Goal: Register for event/course: Sign up to attend an event or enroll in a course

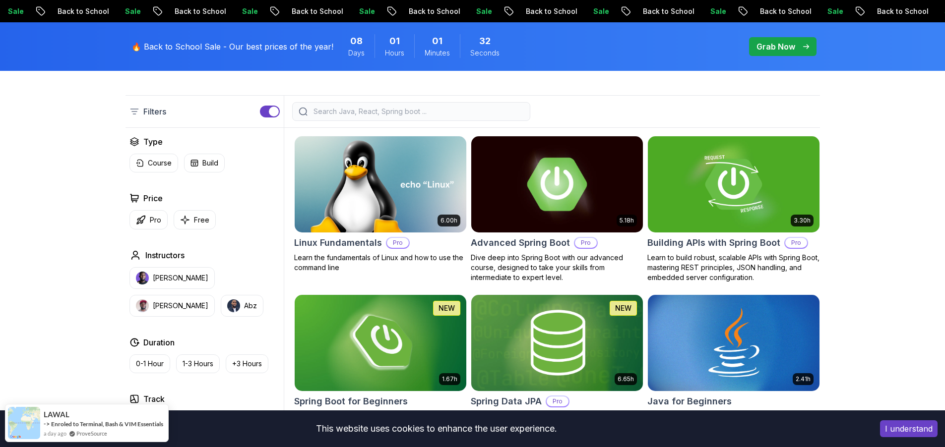
scroll to position [179, 0]
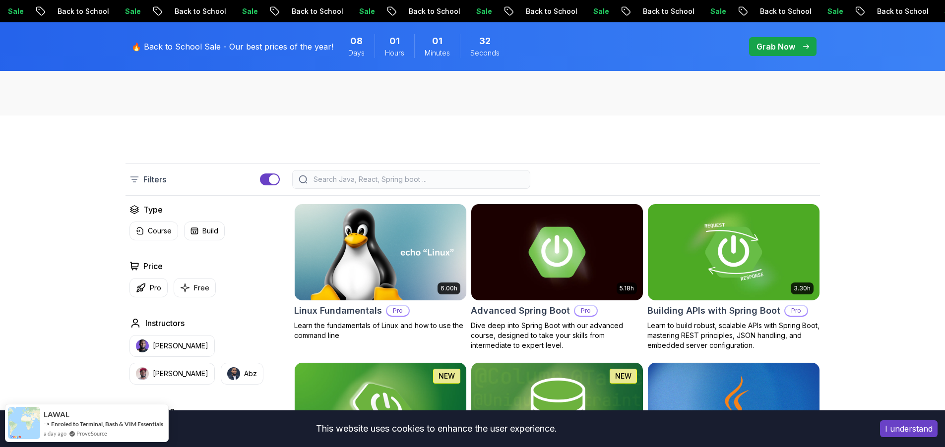
click at [389, 186] on div at bounding box center [411, 179] width 238 height 19
click at [403, 177] on input "search" at bounding box center [417, 180] width 212 height 10
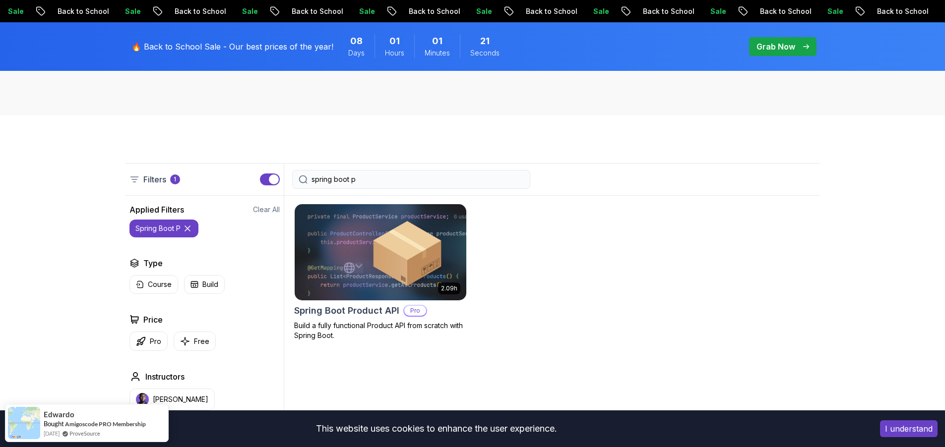
click at [438, 186] on div "spring boot p" at bounding box center [411, 179] width 238 height 19
click at [446, 184] on input "spring boot p" at bounding box center [417, 180] width 212 height 10
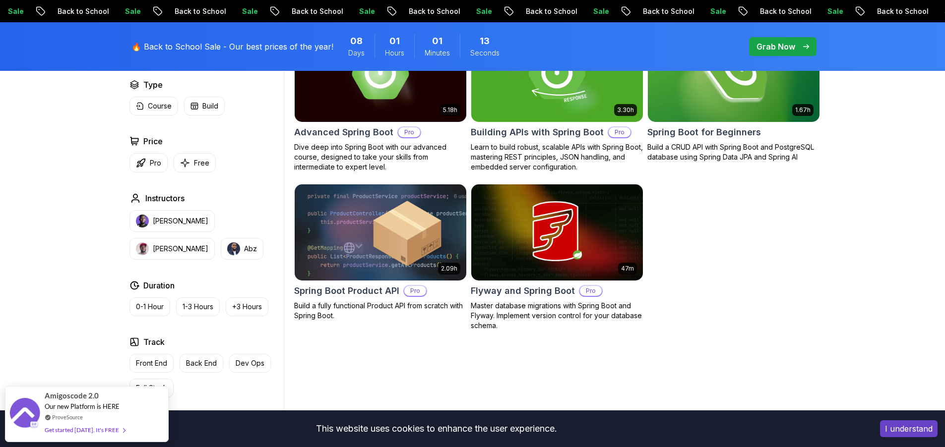
scroll to position [298, 0]
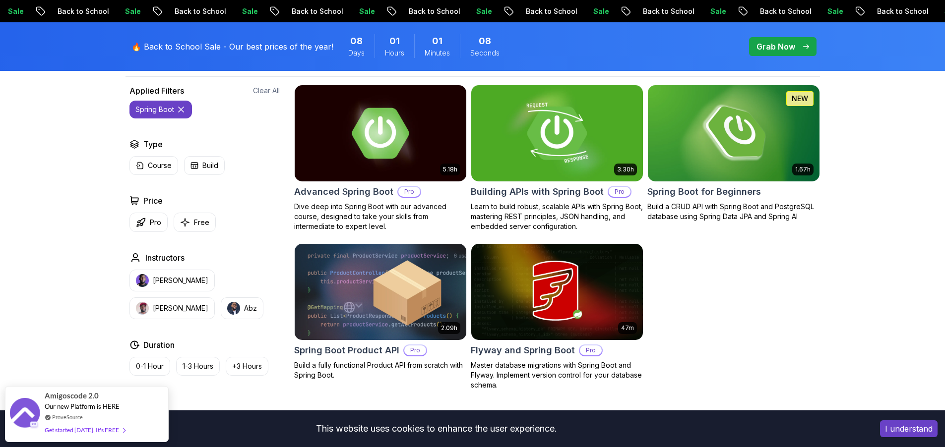
type input "spring boot"
click at [602, 141] on img at bounding box center [557, 133] width 180 height 101
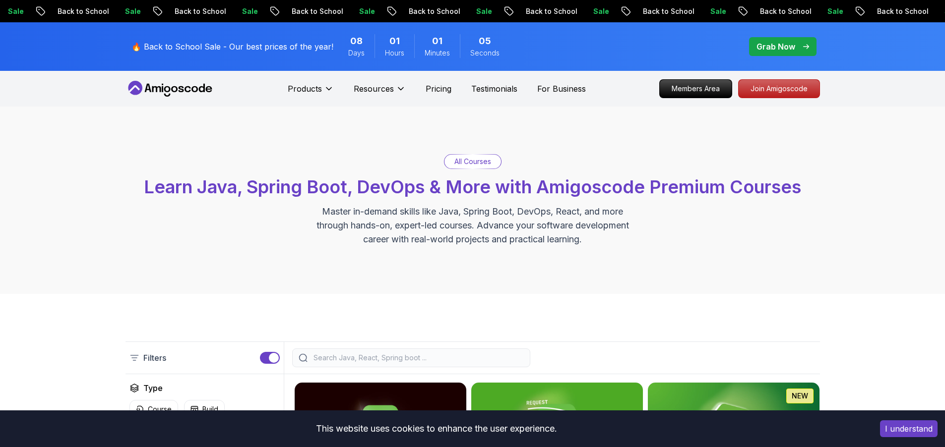
scroll to position [298, 0]
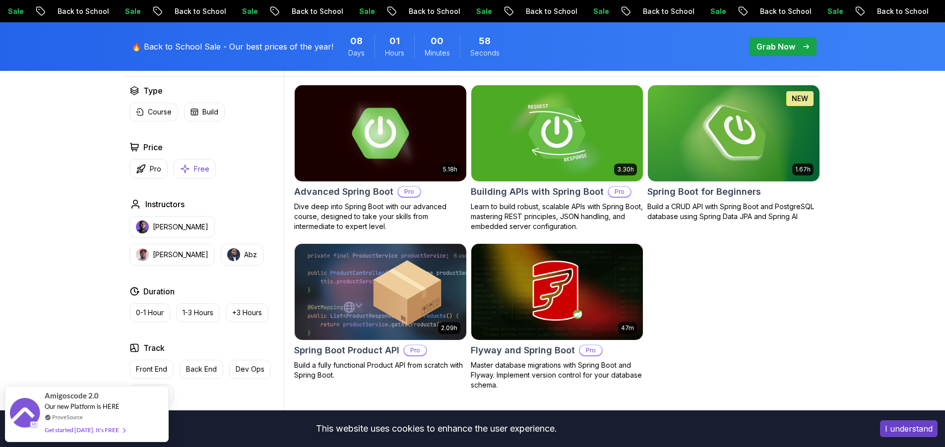
click at [188, 171] on icon "button" at bounding box center [185, 169] width 10 height 10
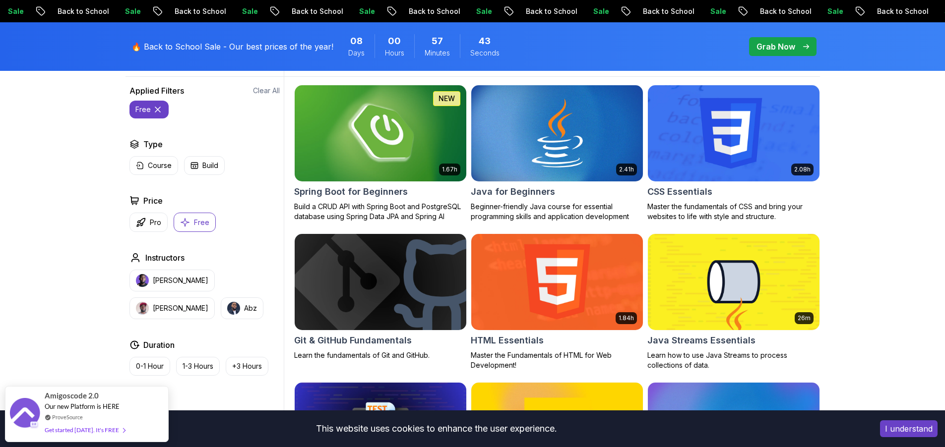
click at [435, 128] on img at bounding box center [380, 133] width 180 height 101
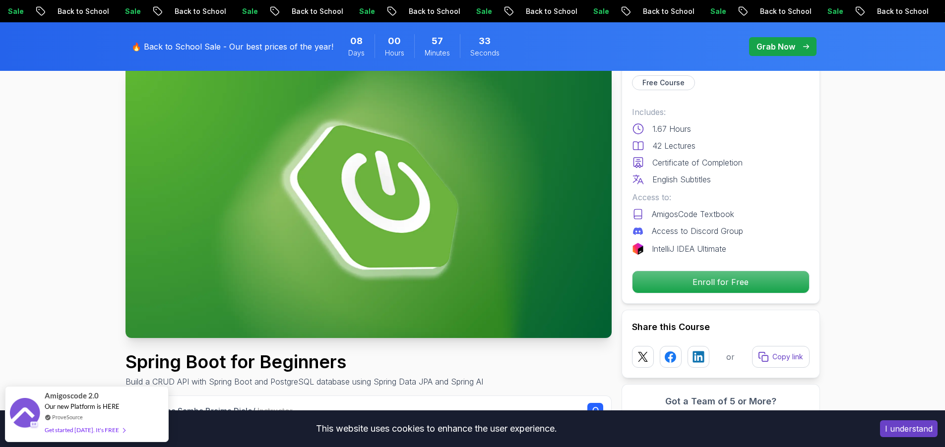
scroll to position [60, 0]
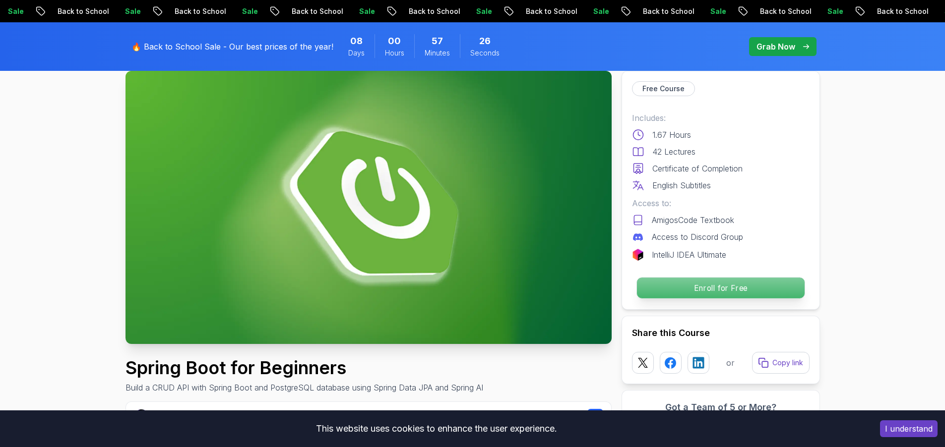
click at [688, 288] on p "Enroll for Free" at bounding box center [720, 288] width 168 height 21
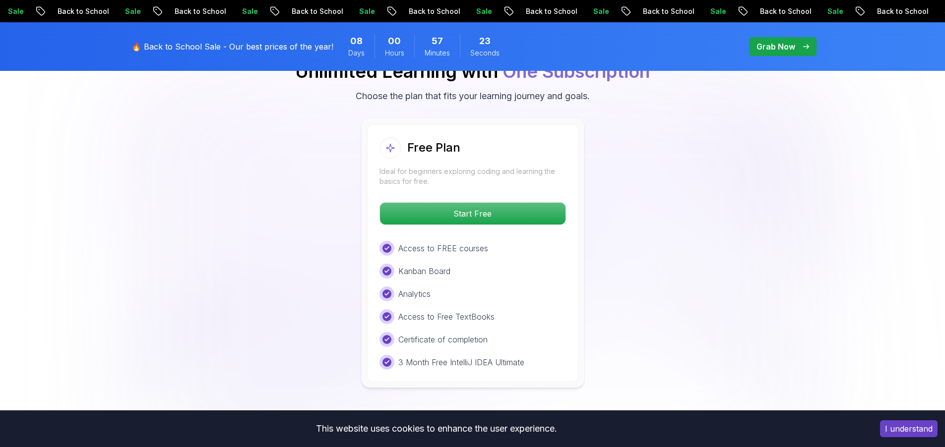
scroll to position [2078, 0]
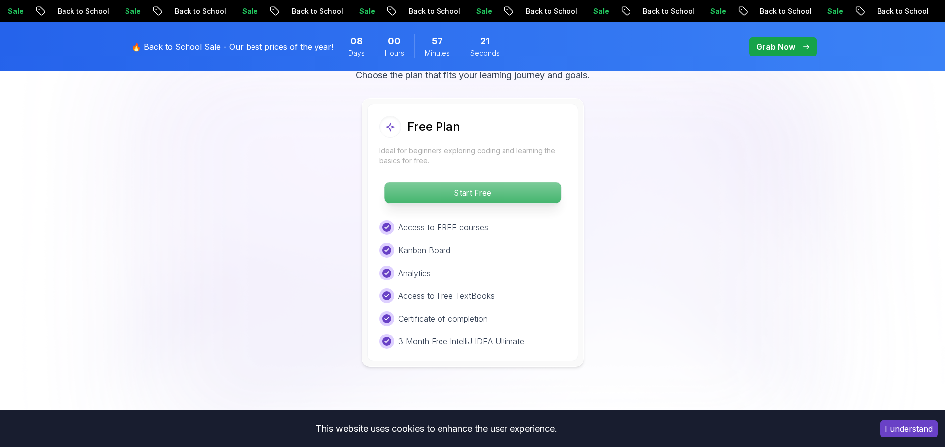
click at [471, 184] on p "Start Free" at bounding box center [472, 193] width 176 height 21
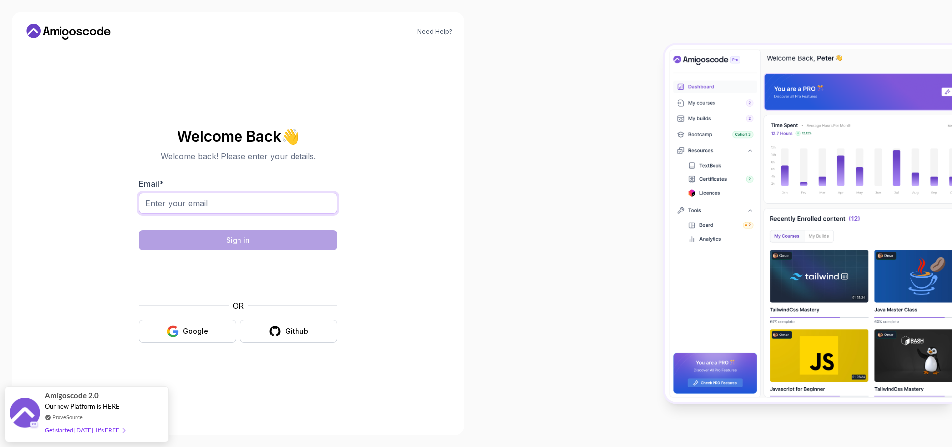
click at [223, 208] on input "Email *" at bounding box center [238, 203] width 198 height 21
type input "[EMAIL_ADDRESS][DOMAIN_NAME]"
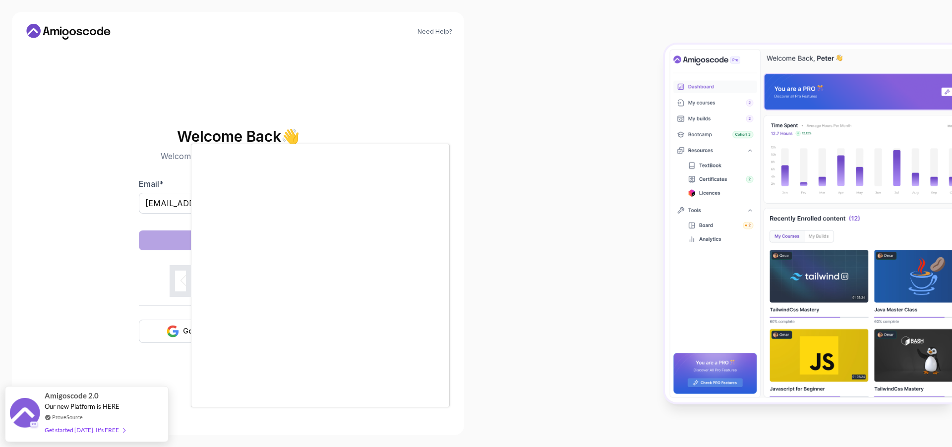
click at [152, 328] on div at bounding box center [476, 223] width 952 height 447
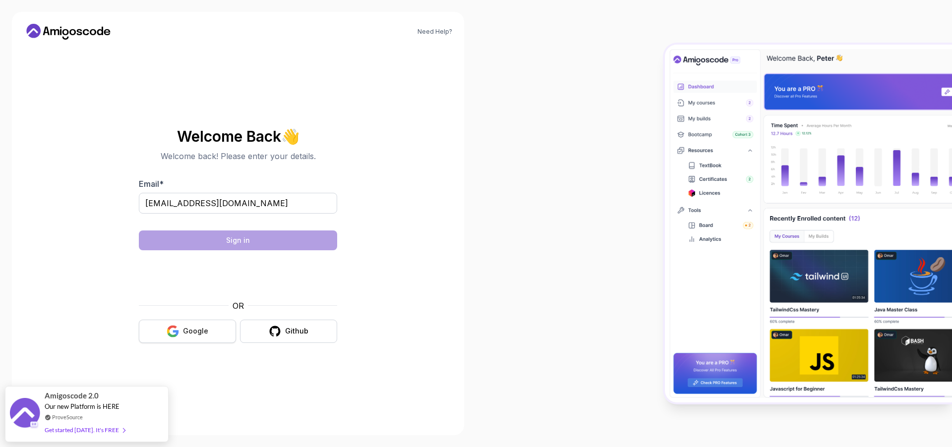
click at [148, 321] on button "Google" at bounding box center [187, 331] width 97 height 23
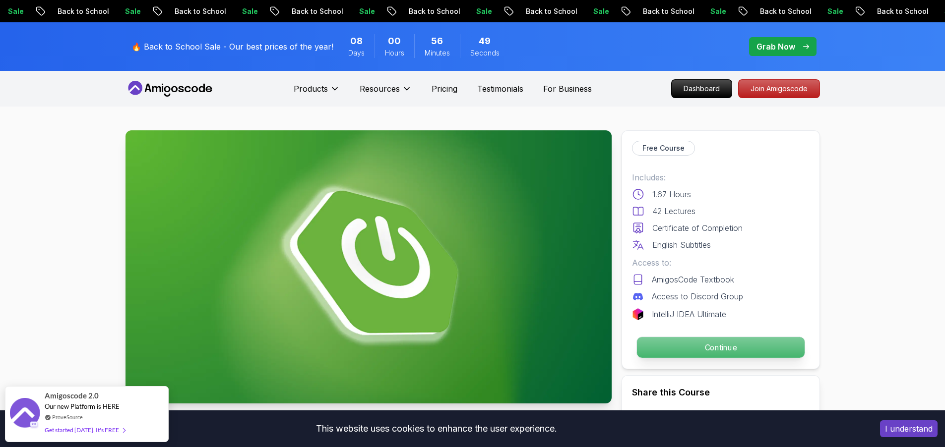
click at [703, 349] on p "Continue" at bounding box center [720, 347] width 168 height 21
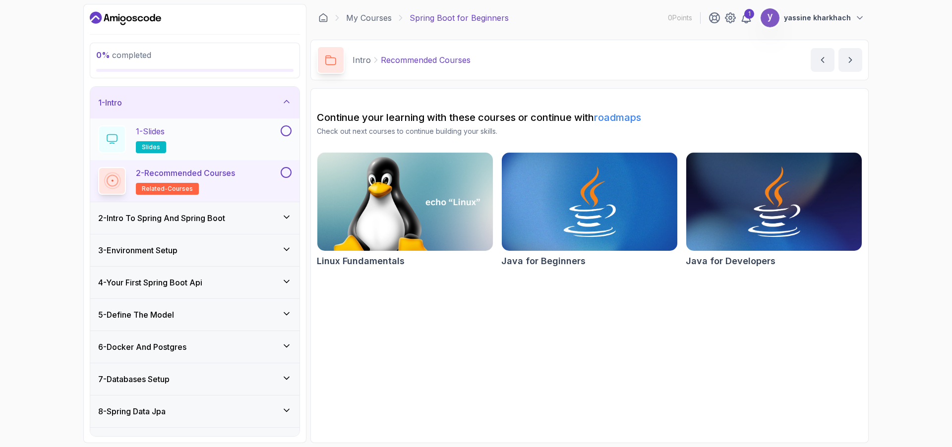
click at [208, 138] on div "1 - Slides slides" at bounding box center [188, 139] width 181 height 28
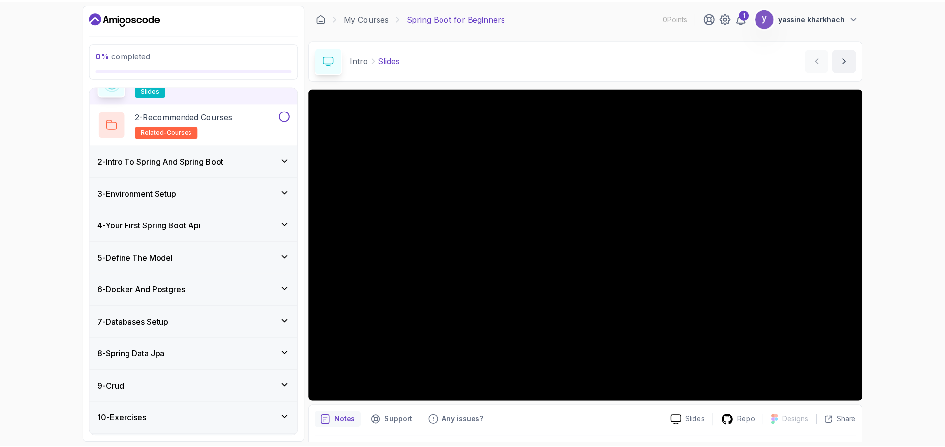
scroll to position [120, 0]
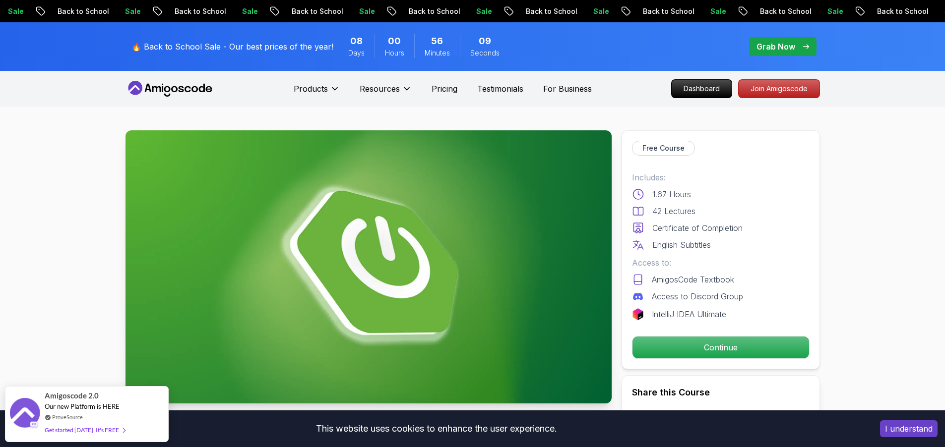
click at [166, 87] on icon at bounding box center [167, 89] width 6 height 6
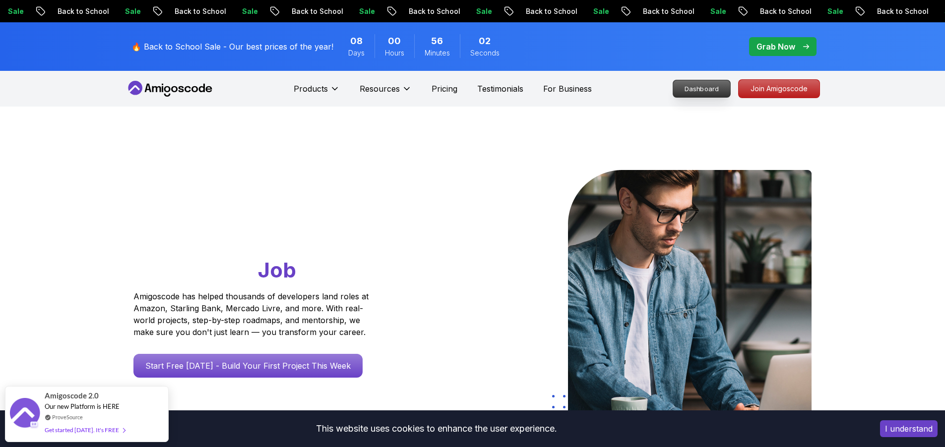
click at [688, 85] on p "Dashboard" at bounding box center [701, 88] width 57 height 17
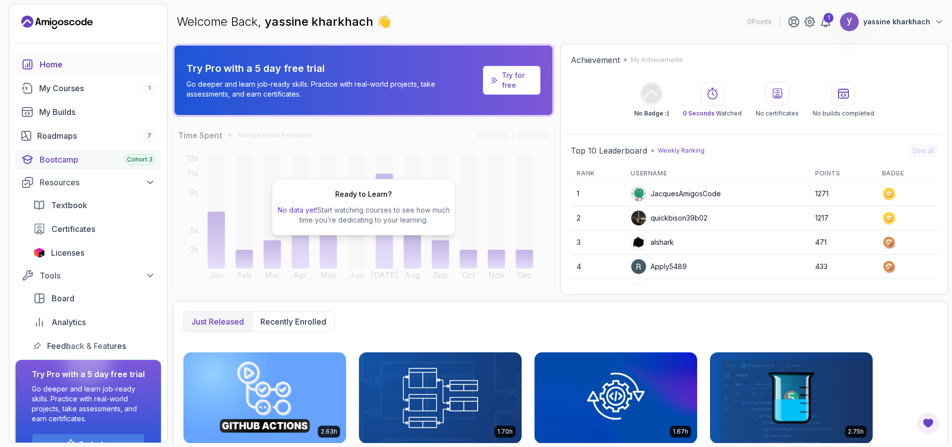
click at [50, 157] on div "Bootcamp Cohort 3" at bounding box center [98, 160] width 116 height 12
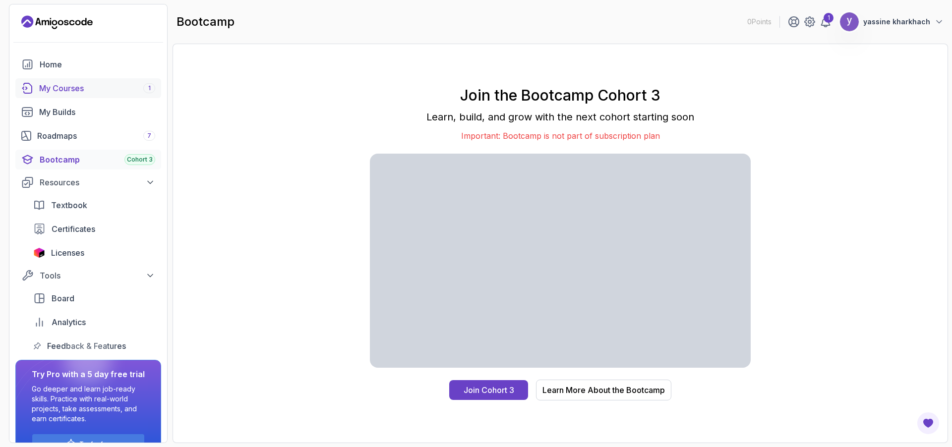
click at [60, 85] on div "My Courses 1" at bounding box center [97, 88] width 116 height 12
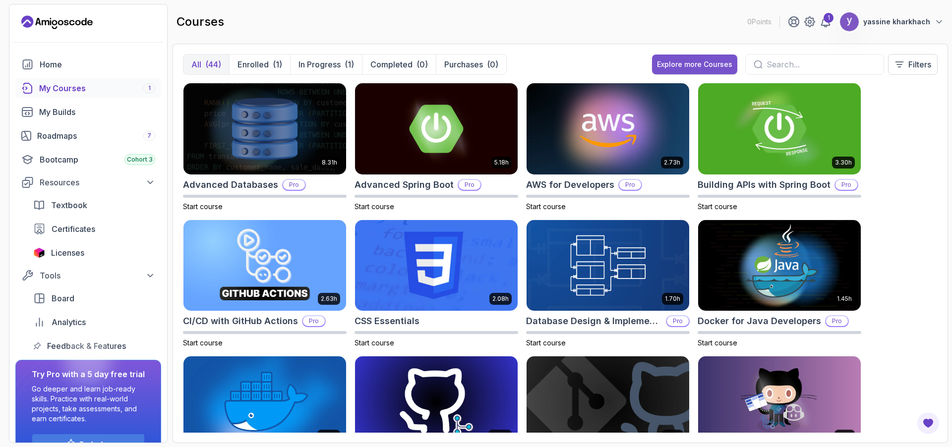
click at [675, 72] on button "Explore more Courses" at bounding box center [694, 65] width 85 height 20
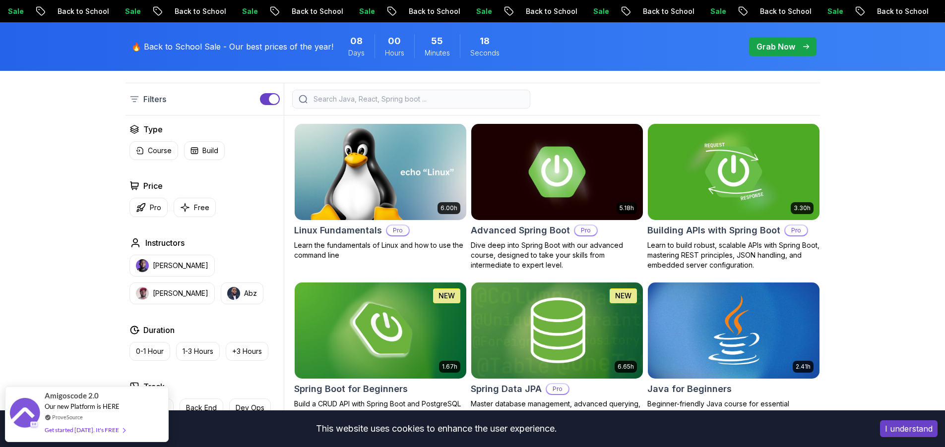
scroll to position [238, 0]
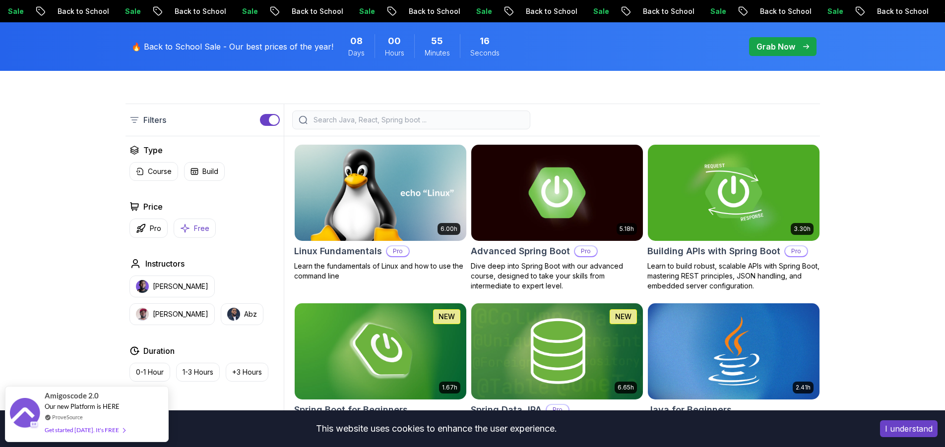
click at [192, 226] on button "Free" at bounding box center [195, 228] width 42 height 19
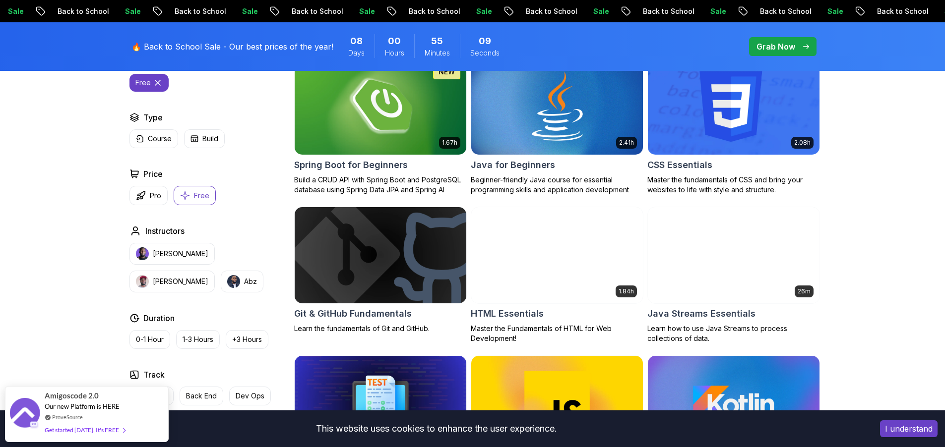
scroll to position [298, 0]
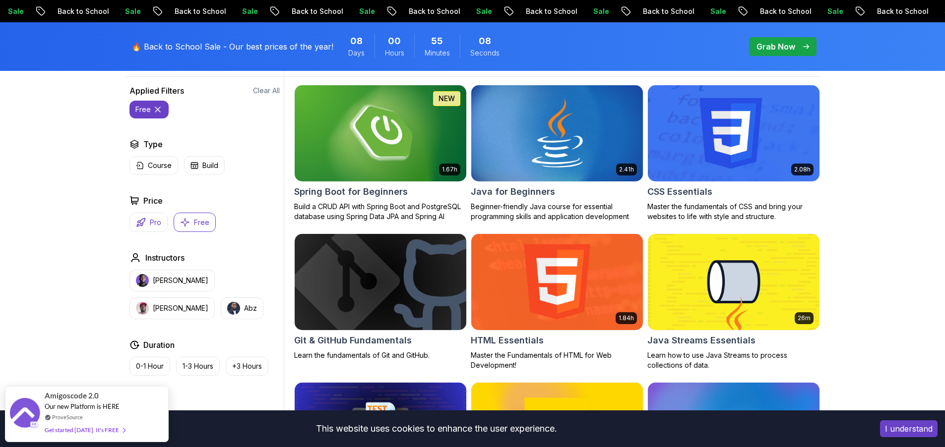
click at [162, 222] on button "Pro" at bounding box center [148, 222] width 38 height 19
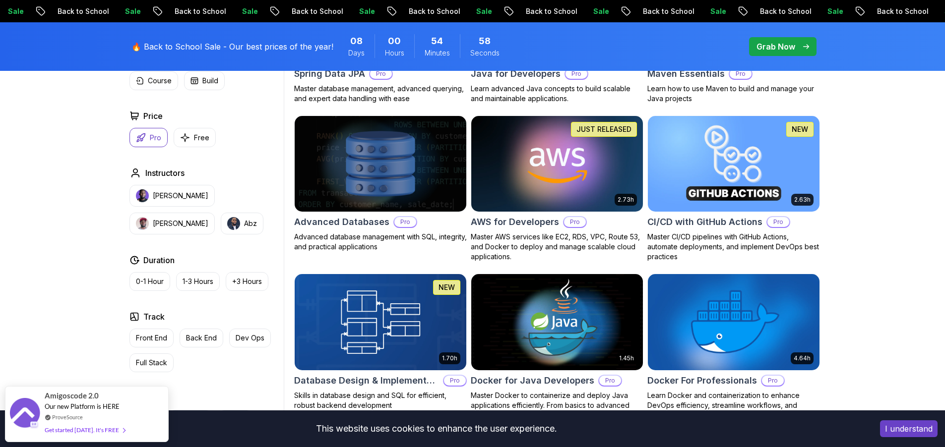
scroll to position [595, 0]
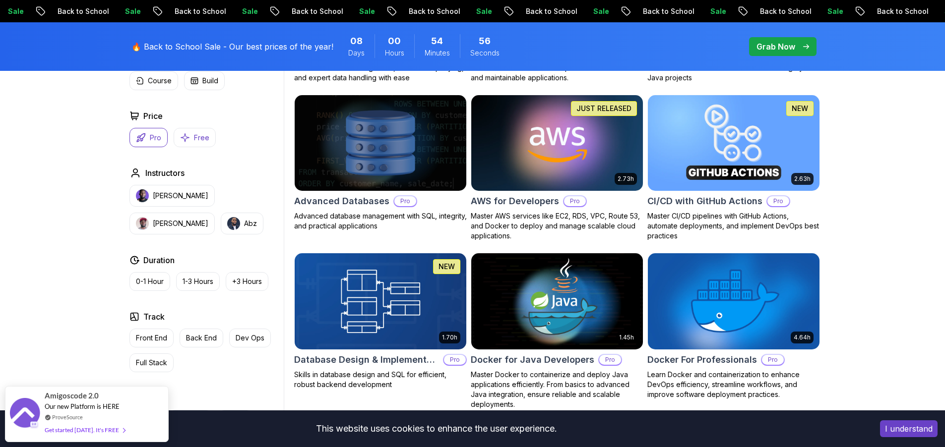
click at [191, 139] on button "Free" at bounding box center [195, 137] width 42 height 19
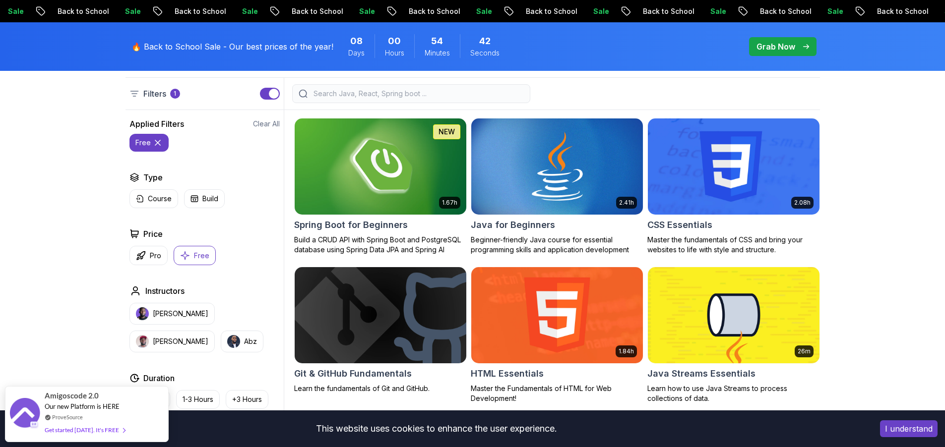
scroll to position [238, 0]
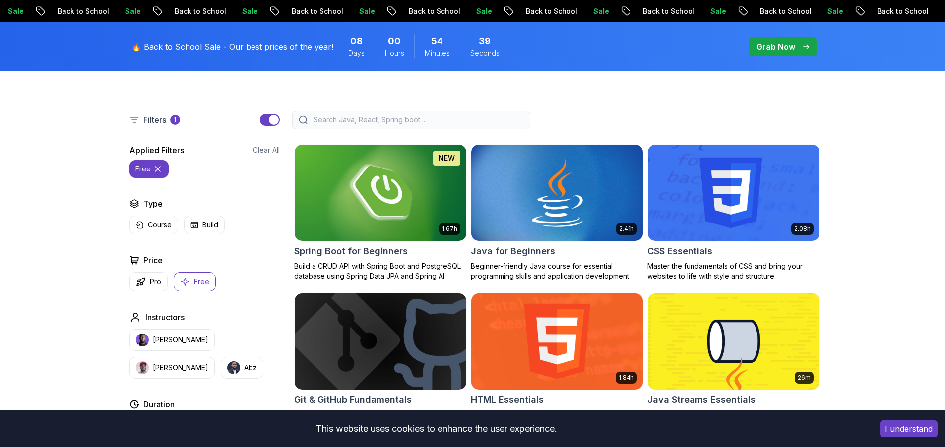
click at [163, 169] on button "free" at bounding box center [148, 169] width 39 height 18
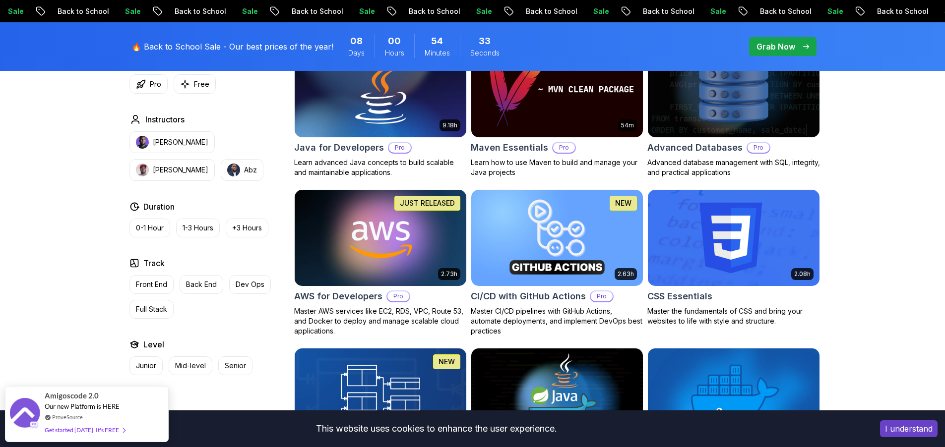
scroll to position [655, 0]
